Goal: Task Accomplishment & Management: Use online tool/utility

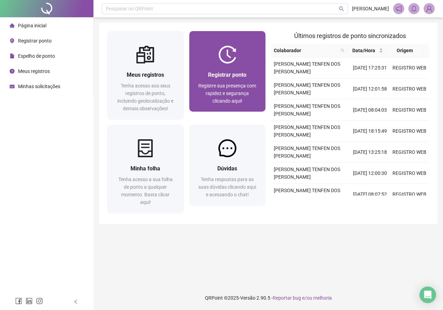
click at [229, 78] on span "Registrar ponto" at bounding box center [227, 75] width 38 height 7
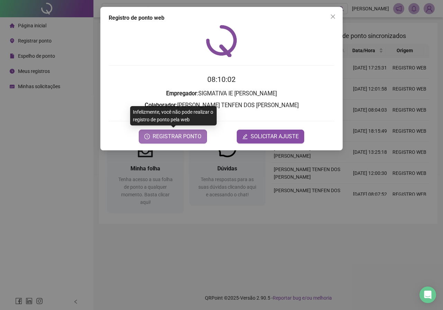
click at [176, 139] on span "REGISTRAR PONTO" at bounding box center [176, 136] width 49 height 8
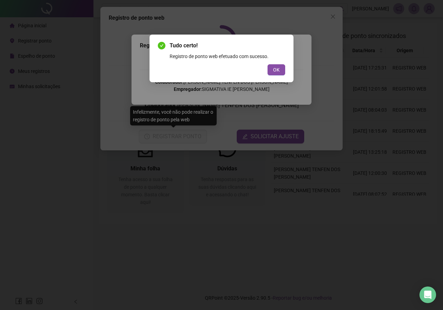
click at [274, 70] on span "OK" at bounding box center [276, 70] width 7 height 8
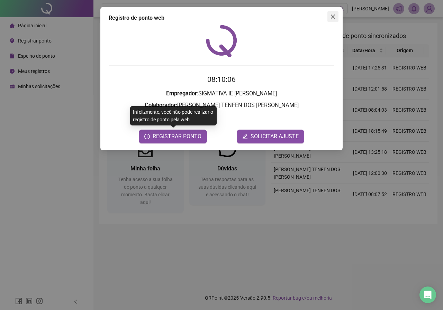
click at [328, 17] on span "Close" at bounding box center [332, 17] width 11 height 6
